Goal: Information Seeking & Learning: Check status

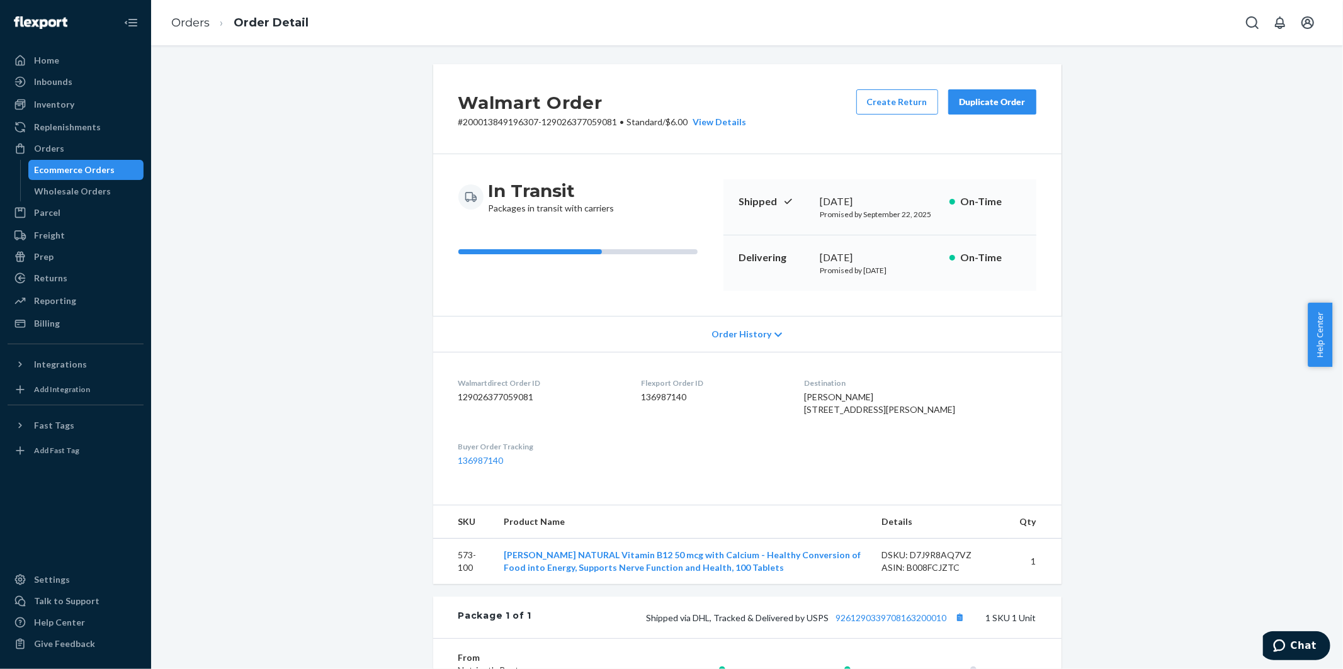
scroll to position [262, 0]
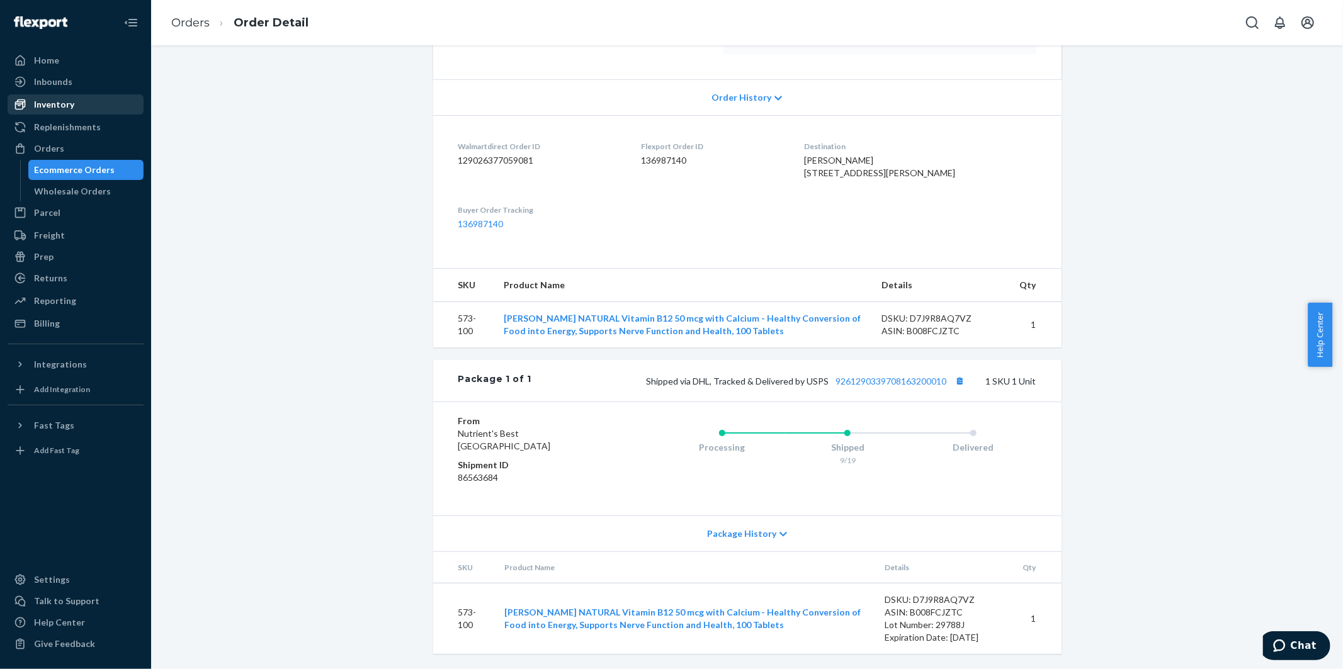
click at [65, 108] on div "Inventory" at bounding box center [54, 104] width 40 height 13
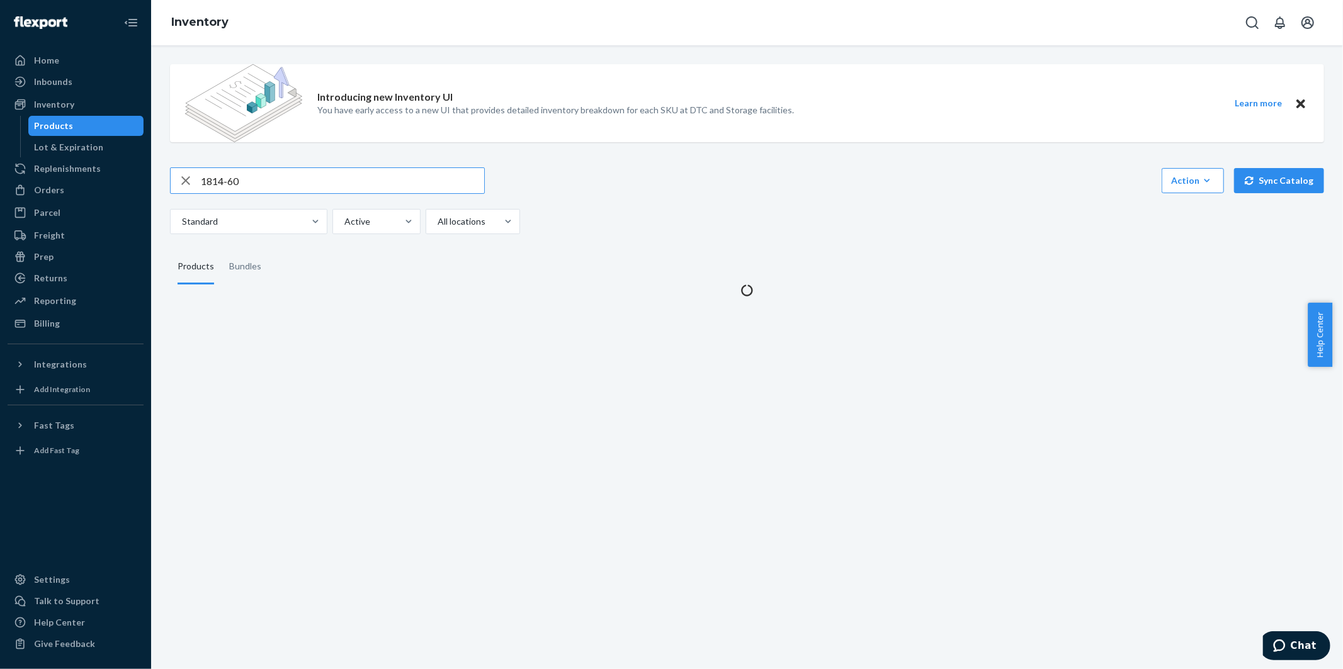
drag, startPoint x: 256, startPoint y: 177, endPoint x: 164, endPoint y: 179, distance: 92.6
click at [164, 179] on div "Introducing new Inventory UI You have early access to a new UI that provides de…" at bounding box center [747, 175] width 1173 height 242
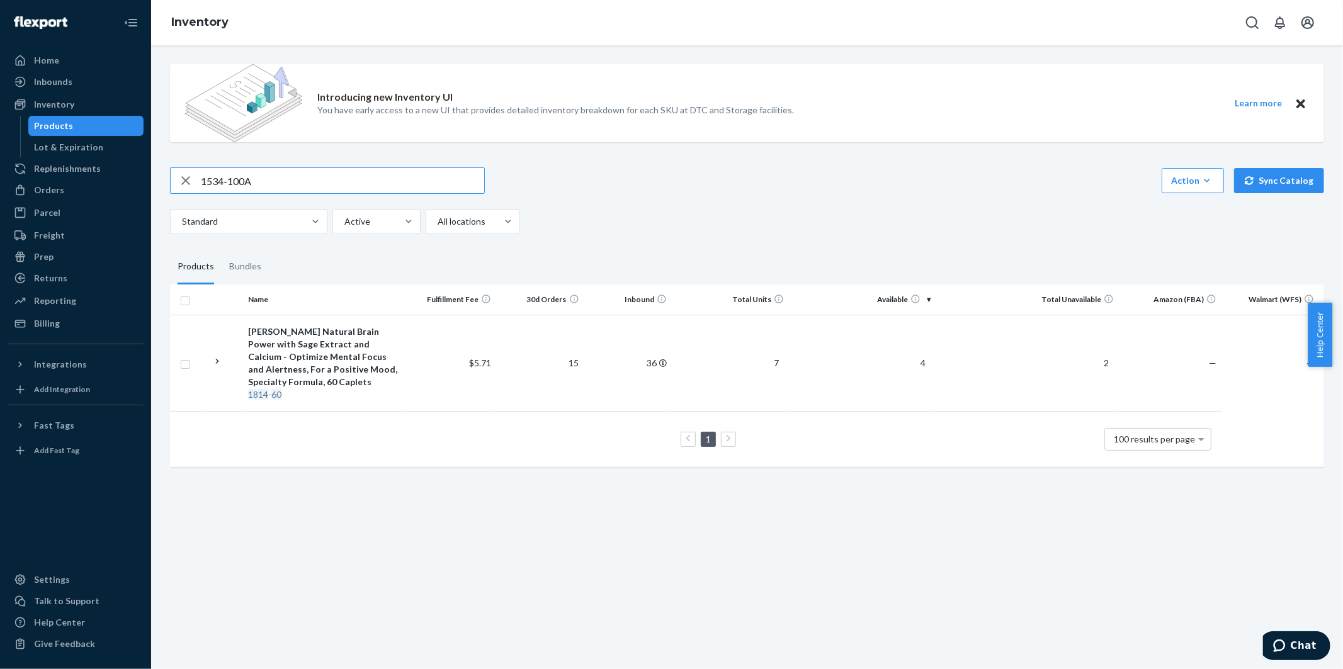
type input "1534-100A"
click at [356, 326] on div "[PERSON_NAME] Natural Vitamin B 50 Complex All Eleven "B" Factors - Supports He…" at bounding box center [325, 356] width 155 height 63
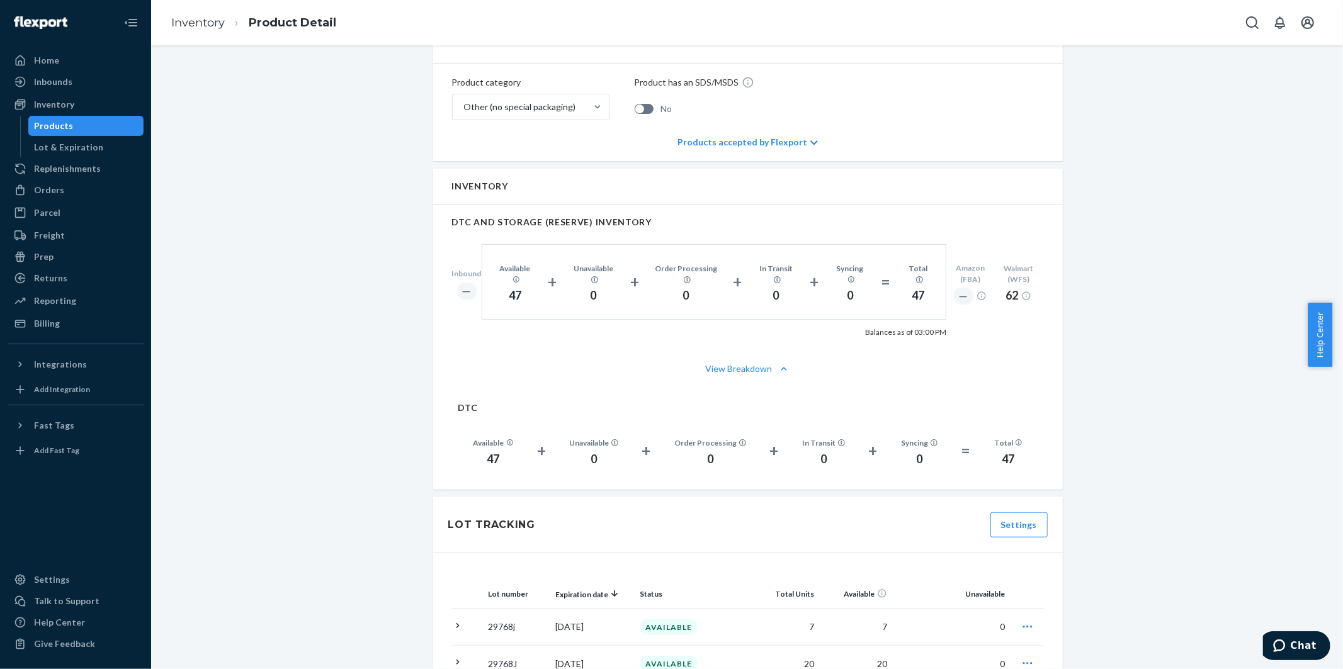
scroll to position [979, 0]
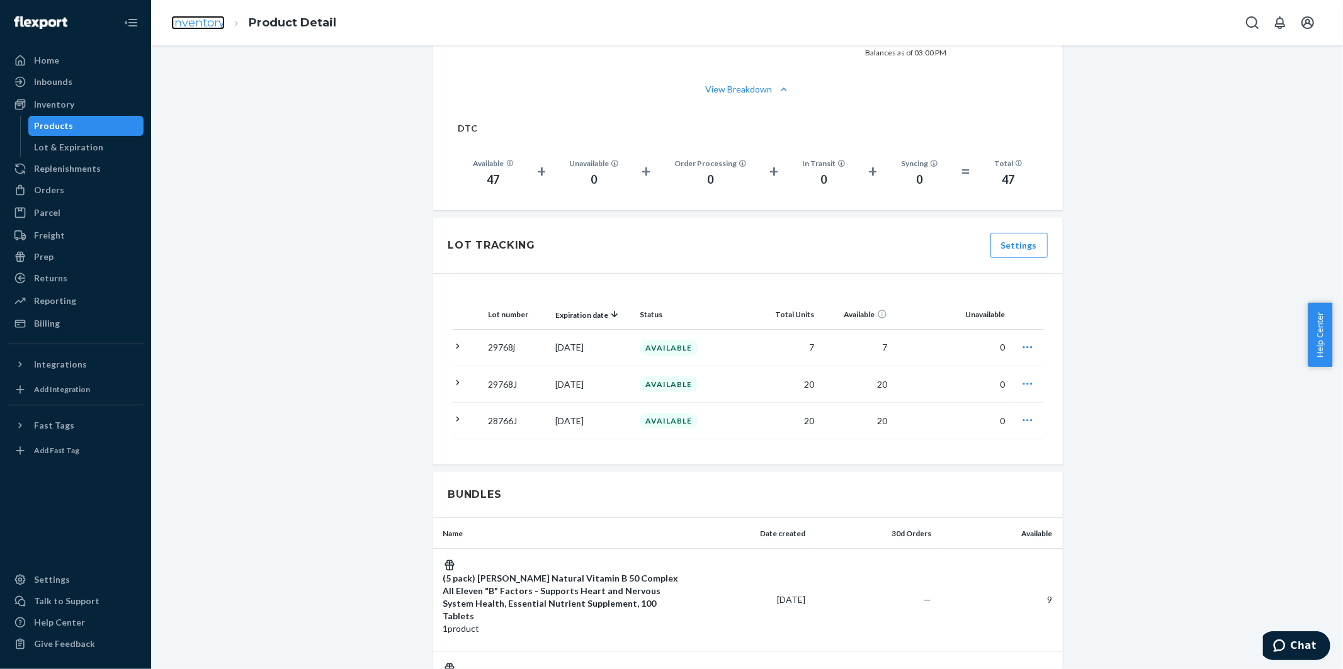
click at [196, 20] on link "Inventory" at bounding box center [198, 23] width 54 height 14
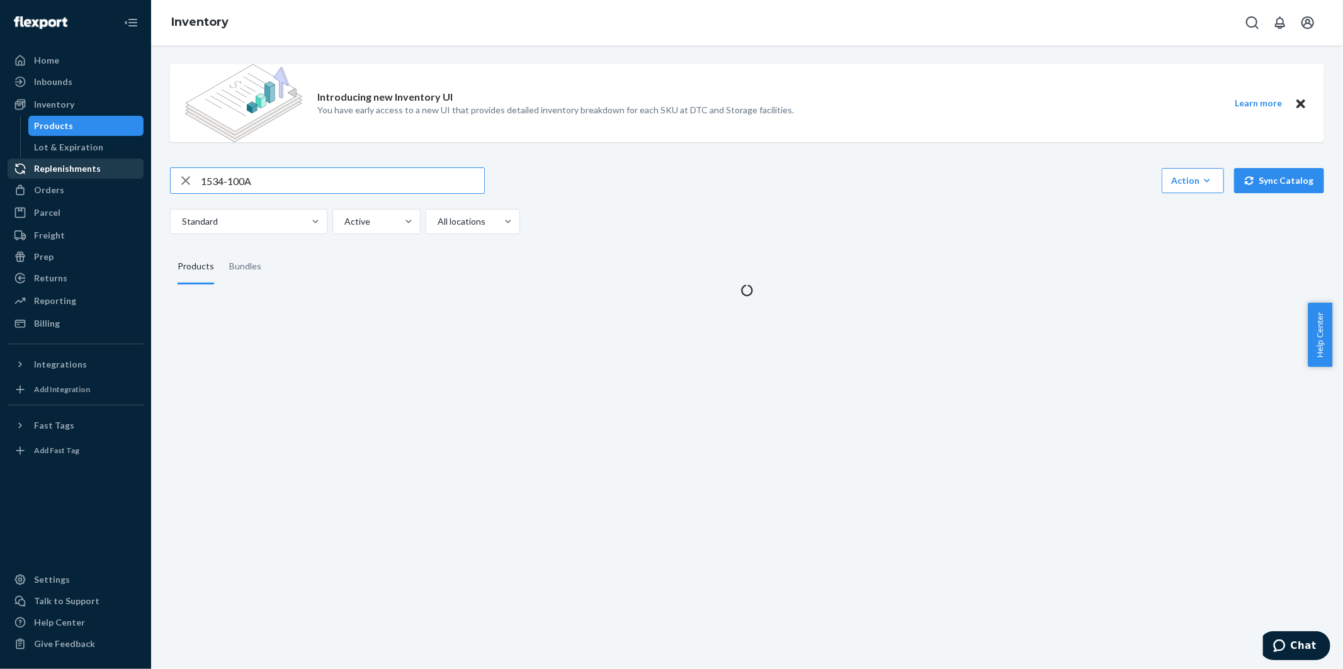
drag, startPoint x: 304, startPoint y: 183, endPoint x: 120, endPoint y: 161, distance: 185.7
click at [111, 171] on div "Home Inbounds Shipping Plans Problems Inventory Products Lot & Expiration Reple…" at bounding box center [671, 334] width 1343 height 669
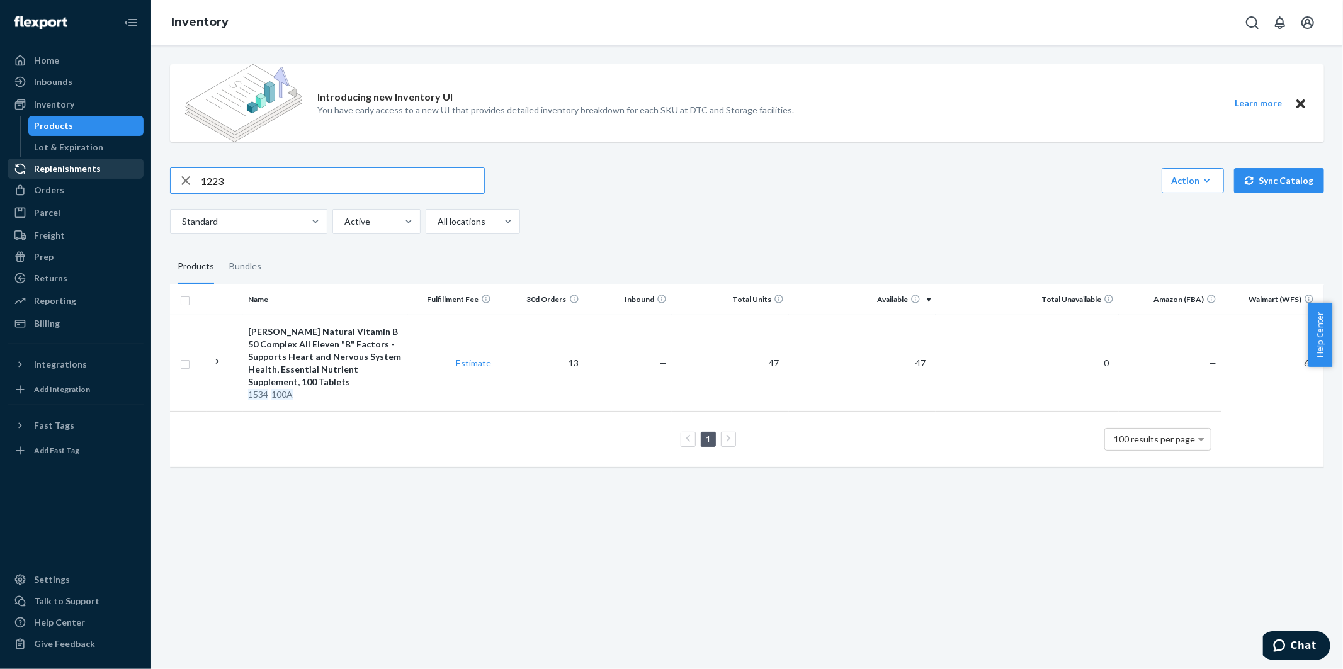
type input "1223"
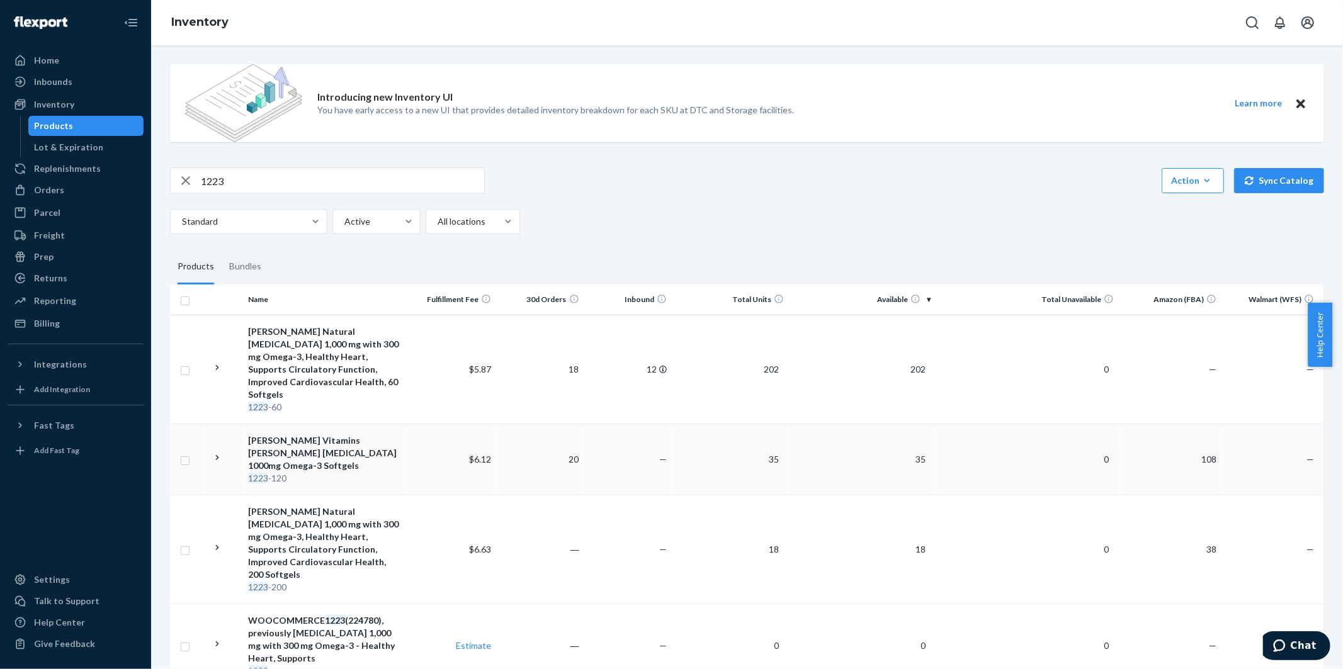
scroll to position [140, 0]
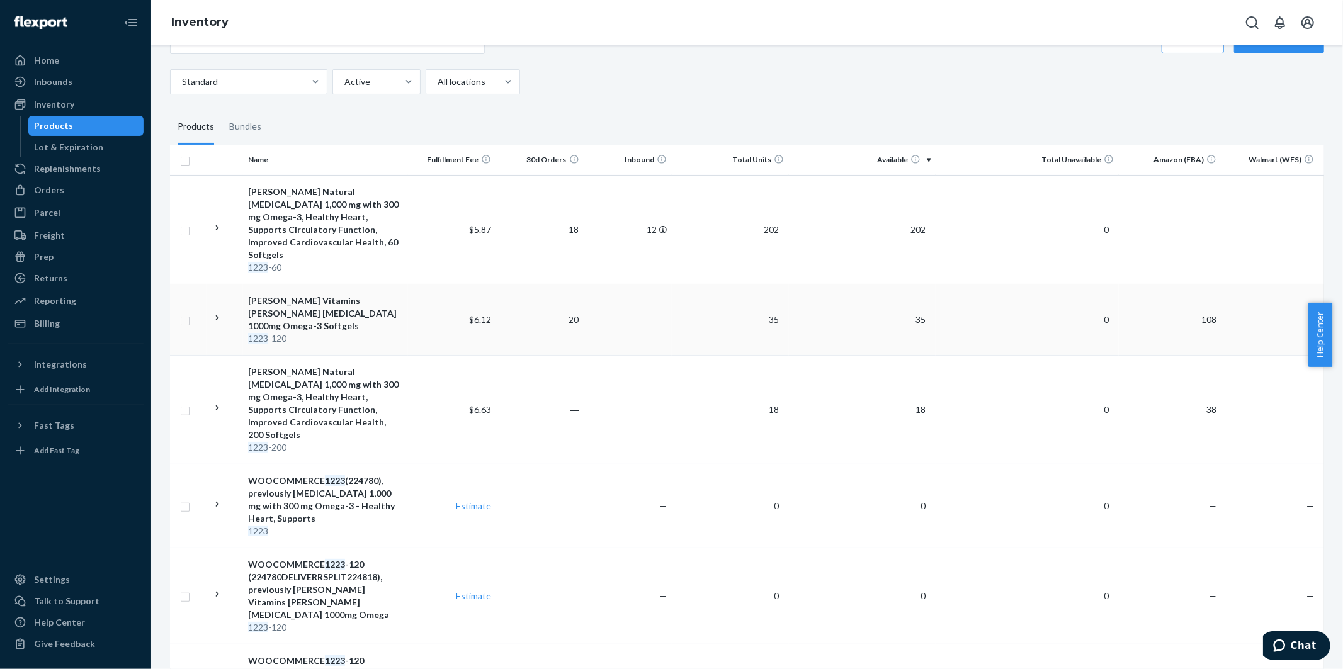
click at [325, 299] on div "[PERSON_NAME] Vitamins [PERSON_NAME] [MEDICAL_DATA] 1000mg Omega-3 Softgels" at bounding box center [325, 314] width 155 height 38
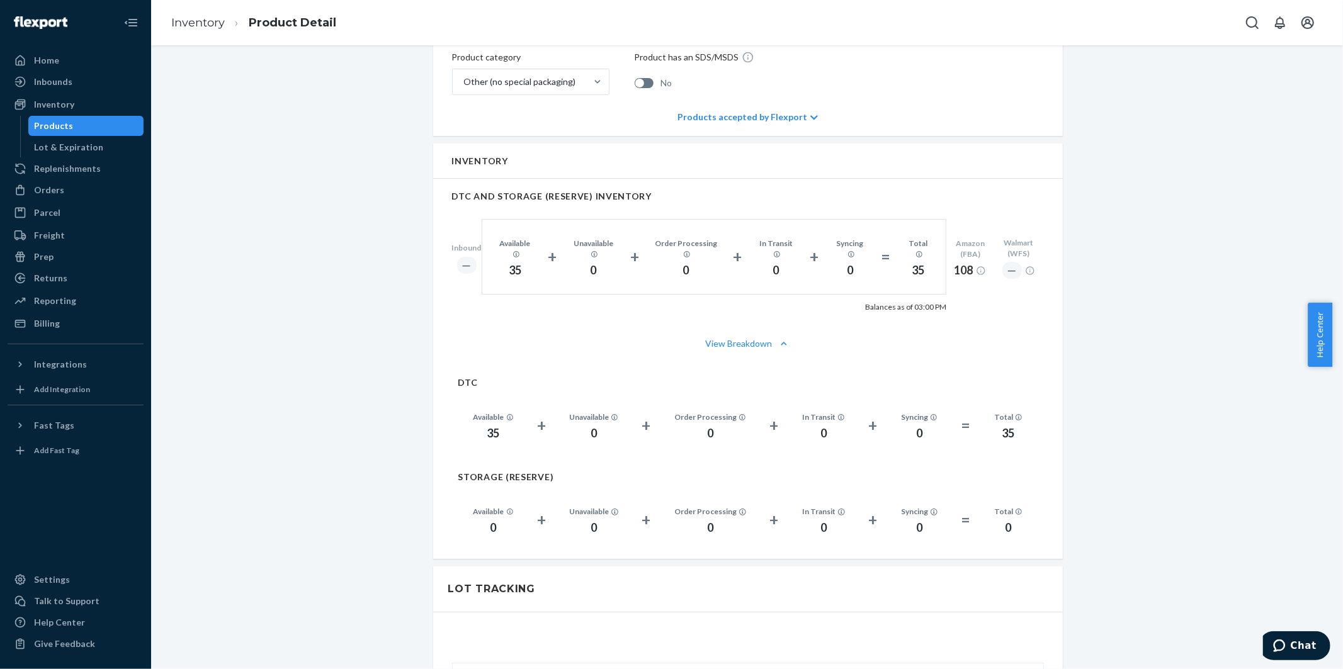
scroll to position [839, 0]
